Goal: Manage account settings

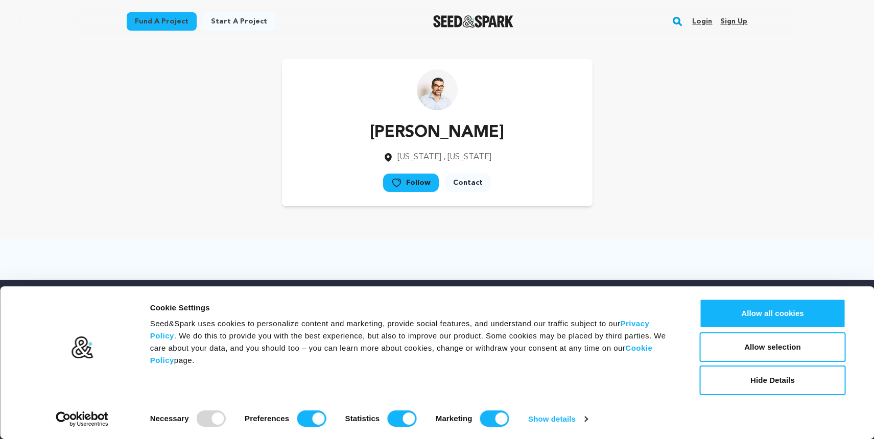
click at [732, 16] on link "Sign up" at bounding box center [733, 21] width 27 height 16
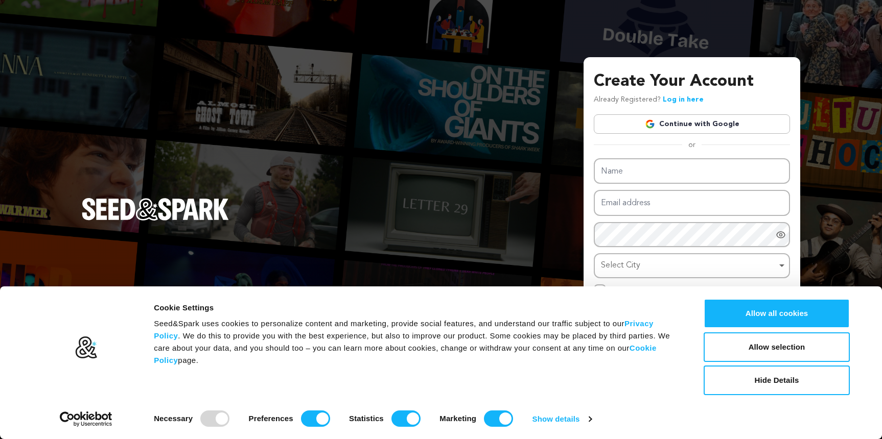
click at [680, 124] on link "Continue with Google" at bounding box center [692, 123] width 196 height 19
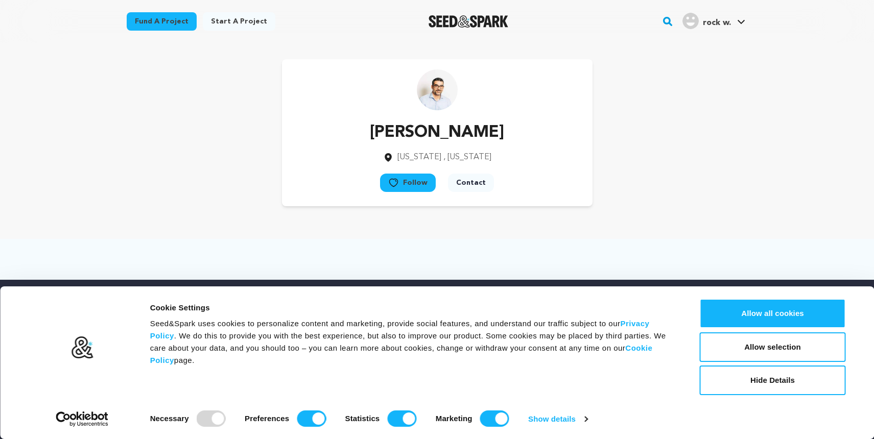
click at [725, 21] on span "rock w." at bounding box center [717, 23] width 28 height 8
click at [726, 14] on div "rock w." at bounding box center [707, 21] width 49 height 16
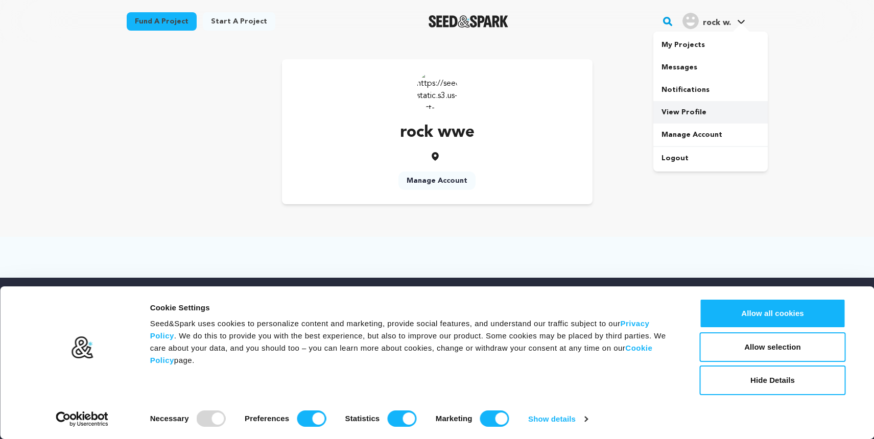
click at [673, 118] on link "View Profile" at bounding box center [710, 112] width 114 height 22
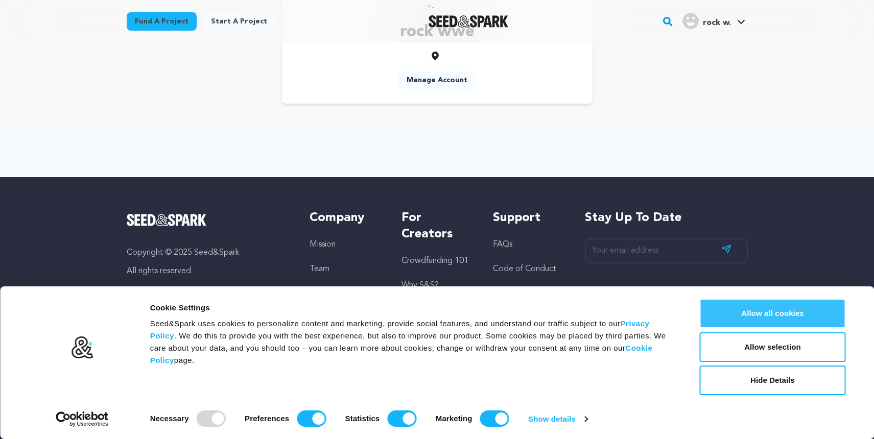
click at [783, 320] on button "Allow all cookies" at bounding box center [773, 314] width 146 height 30
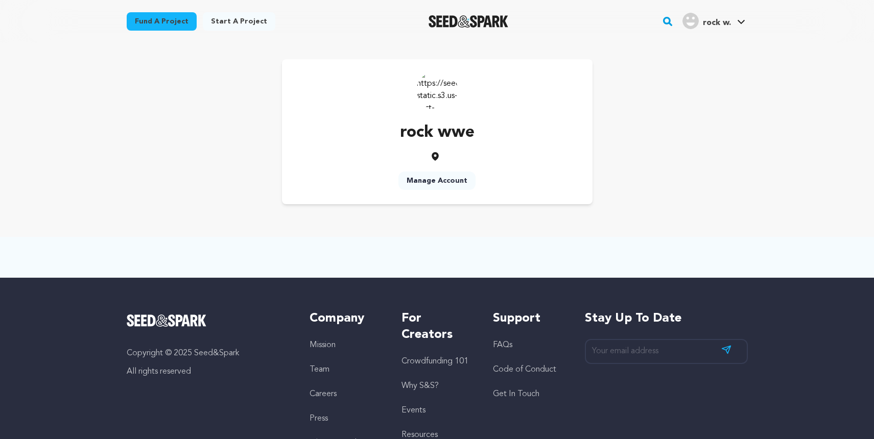
click at [714, 25] on span "rock w." at bounding box center [717, 23] width 28 height 8
click at [701, 49] on link "My Projects" at bounding box center [710, 45] width 114 height 22
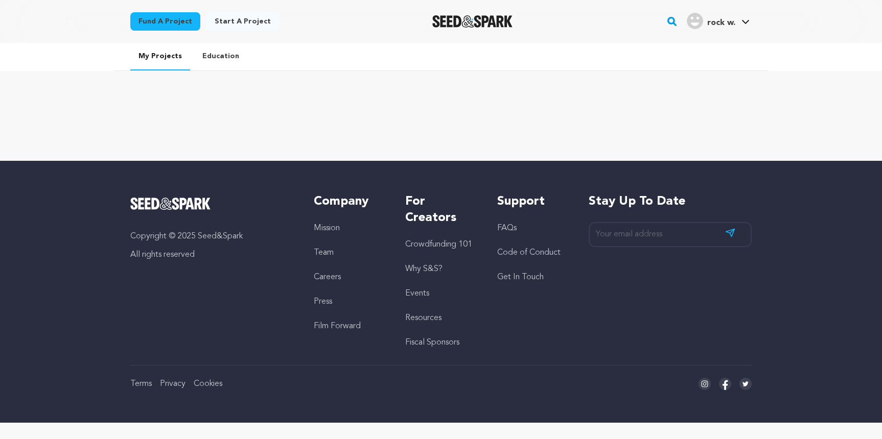
click at [198, 65] on link "Education" at bounding box center [220, 56] width 53 height 27
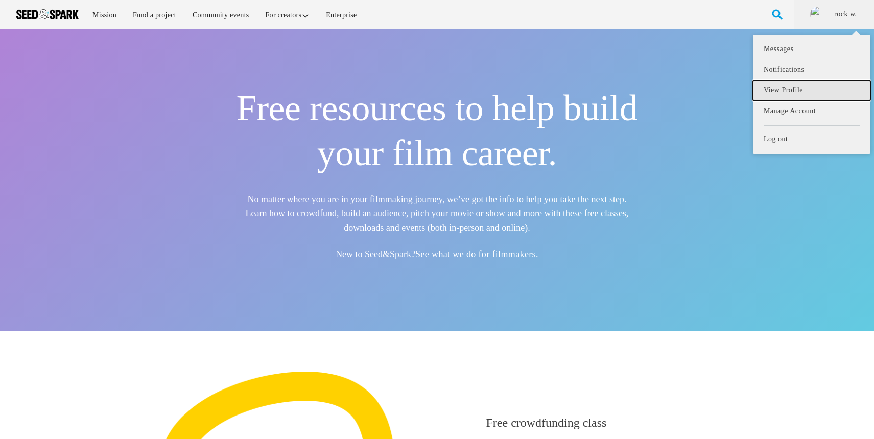
click at [797, 88] on link "View Profile" at bounding box center [812, 90] width 118 height 21
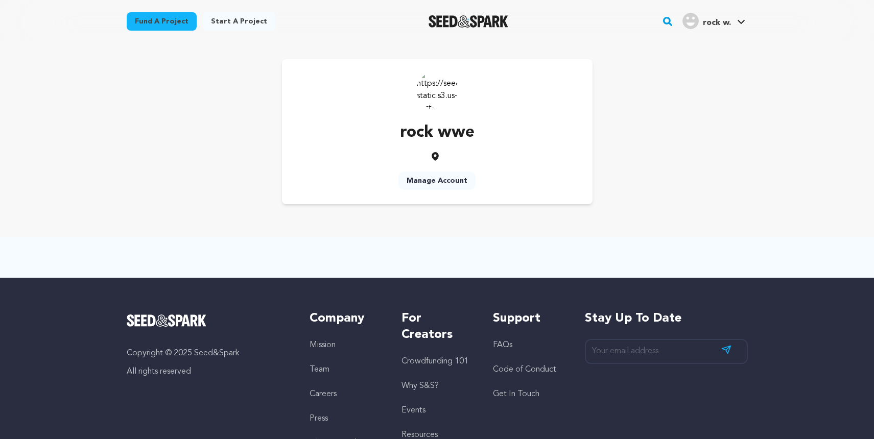
click at [434, 175] on link "Manage Account" at bounding box center [437, 181] width 77 height 18
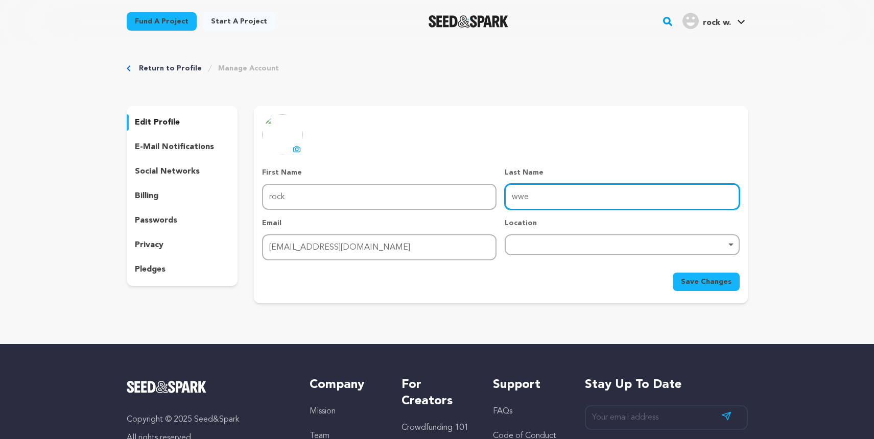
click at [568, 195] on input "wwe" at bounding box center [622, 197] width 235 height 26
click at [556, 240] on div "Remove item" at bounding box center [622, 245] width 235 height 21
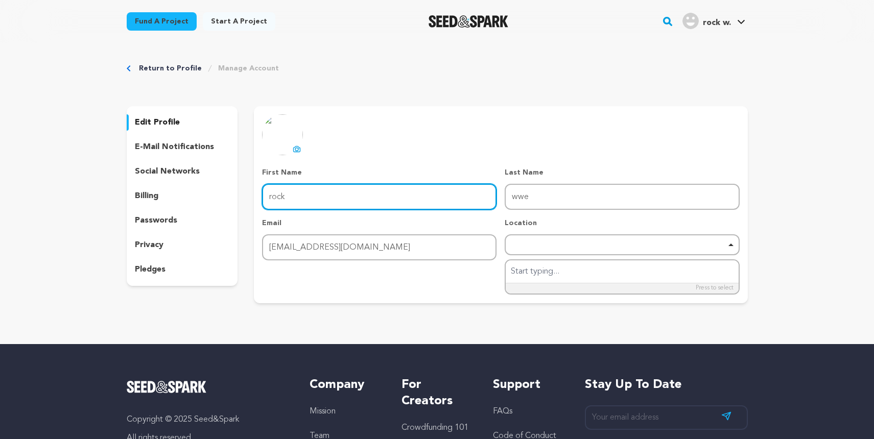
click at [298, 193] on input "rock" at bounding box center [379, 197] width 235 height 26
